Goal: Information Seeking & Learning: Learn about a topic

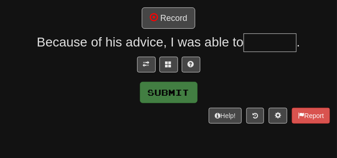
scroll to position [79, 0]
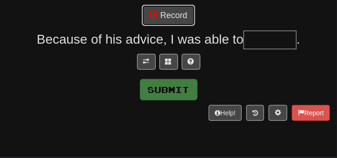
click at [149, 15] on button "Record" at bounding box center [168, 15] width 53 height 21
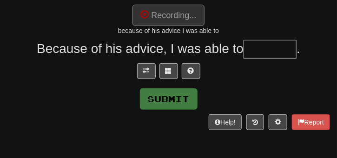
type input "*******"
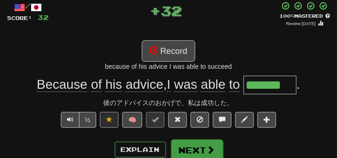
scroll to position [47, 0]
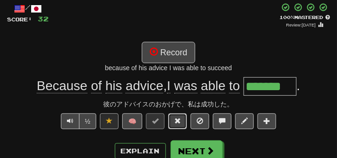
click at [180, 122] on span at bounding box center [177, 121] width 7 height 7
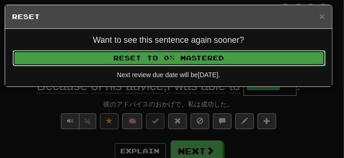
click at [175, 52] on button "Reset to 0% Mastered" at bounding box center [169, 58] width 313 height 16
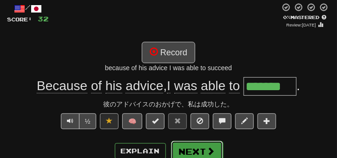
click at [190, 141] on button "Next" at bounding box center [197, 151] width 52 height 21
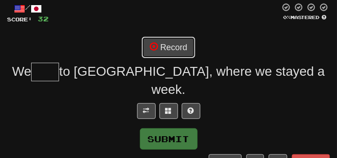
click at [177, 55] on button "Record" at bounding box center [168, 47] width 53 height 21
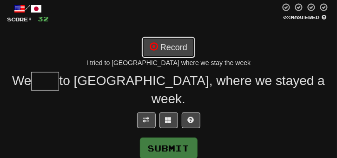
click at [177, 55] on button "Record" at bounding box center [168, 47] width 53 height 21
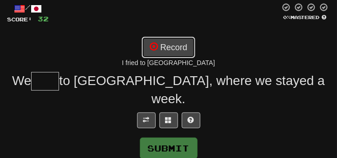
click at [177, 55] on button "Record" at bounding box center [168, 47] width 53 height 21
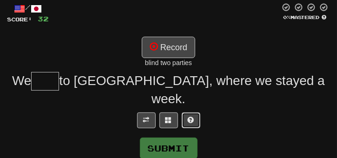
click at [196, 112] on button at bounding box center [191, 120] width 19 height 16
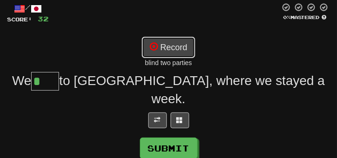
click at [175, 46] on button "Record" at bounding box center [168, 47] width 53 height 21
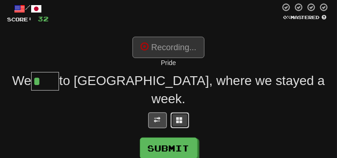
click at [182, 112] on button at bounding box center [180, 120] width 19 height 16
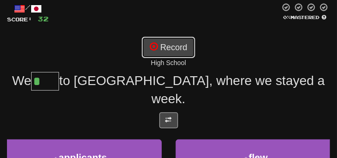
click at [165, 39] on button "Record" at bounding box center [168, 47] width 53 height 21
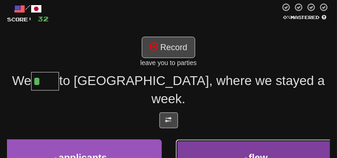
click at [243, 139] on button "2 . flew" at bounding box center [257, 157] width 162 height 36
type input "****"
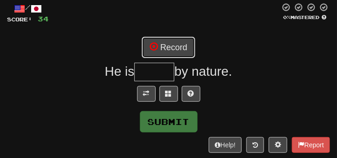
click at [181, 53] on button "Record" at bounding box center [168, 47] width 53 height 21
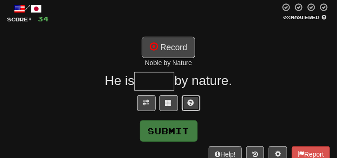
click at [188, 102] on span at bounding box center [191, 102] width 7 height 7
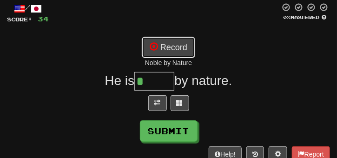
click at [175, 50] on button "Record" at bounding box center [168, 47] width 53 height 21
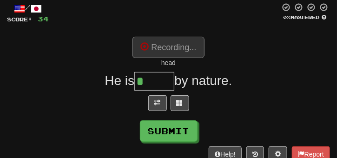
type input "******"
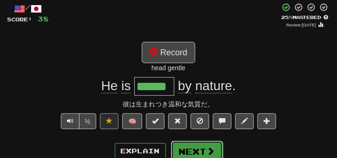
click at [184, 142] on button "Next" at bounding box center [197, 151] width 52 height 21
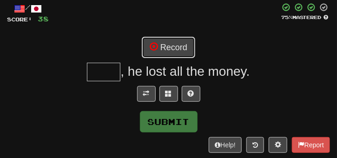
click at [167, 52] on button "Record" at bounding box center [168, 47] width 53 height 21
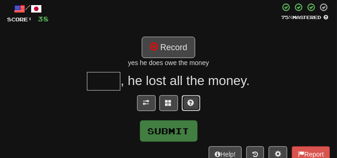
click at [185, 103] on button at bounding box center [191, 103] width 19 height 16
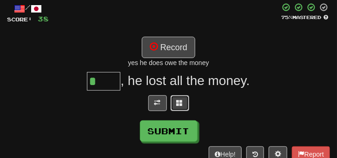
click at [185, 103] on button at bounding box center [180, 103] width 19 height 16
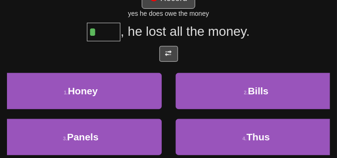
scroll to position [96, 0]
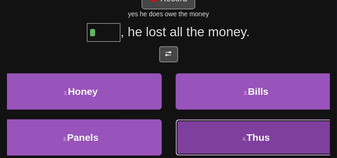
click at [206, 134] on button "4 . Thus" at bounding box center [257, 137] width 162 height 36
type input "****"
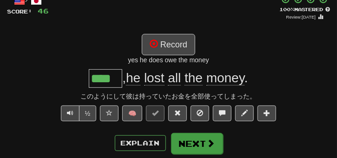
scroll to position [55, 0]
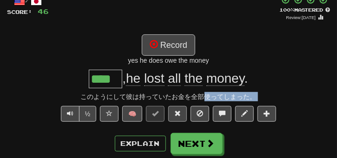
drag, startPoint x: 204, startPoint y: 97, endPoint x: 182, endPoint y: 108, distance: 24.5
click at [182, 108] on div "/ Score: 46 + 8 100 % Mastered Review: 2025-09-02 Record yes he does owe the mo…" at bounding box center [168, 148] width 323 height 307
click at [182, 108] on button at bounding box center [177, 114] width 19 height 16
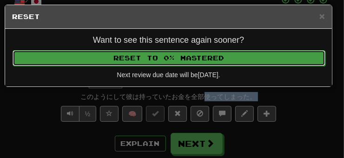
click at [179, 61] on button "Reset to 0% Mastered" at bounding box center [169, 58] width 313 height 16
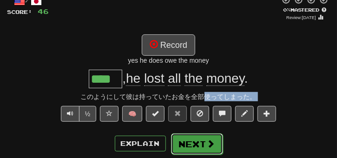
click at [181, 134] on button "Next" at bounding box center [197, 143] width 52 height 21
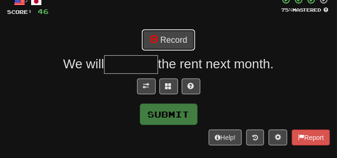
click at [167, 35] on button "Record" at bounding box center [168, 39] width 53 height 21
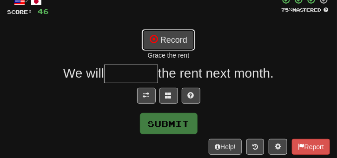
click at [167, 35] on button "Record" at bounding box center [168, 39] width 53 height 21
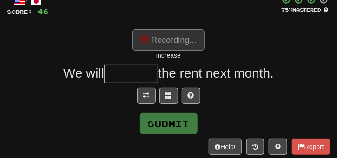
type input "********"
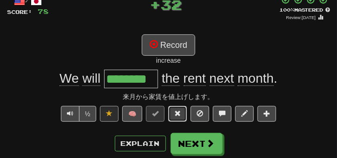
click at [180, 110] on span at bounding box center [177, 113] width 7 height 7
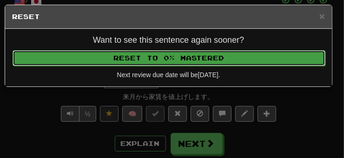
click at [178, 64] on button "Reset to 0% Mastered" at bounding box center [169, 58] width 313 height 16
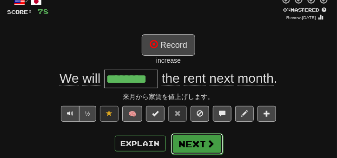
click at [179, 138] on button "Next" at bounding box center [197, 143] width 52 height 21
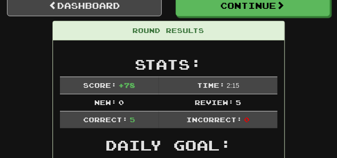
scroll to position [89, 0]
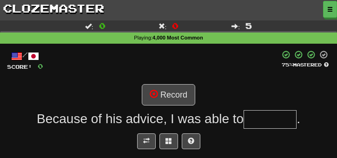
scroll to position [89, 0]
